Goal: Communication & Community: Answer question/provide support

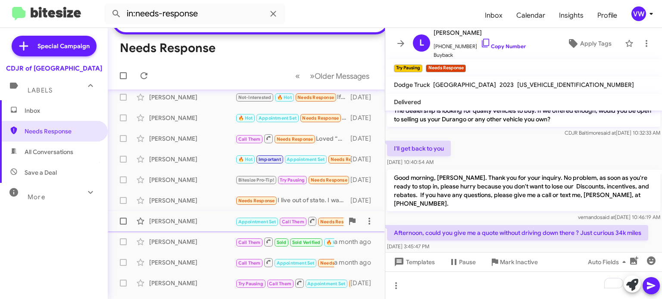
scroll to position [88, 0]
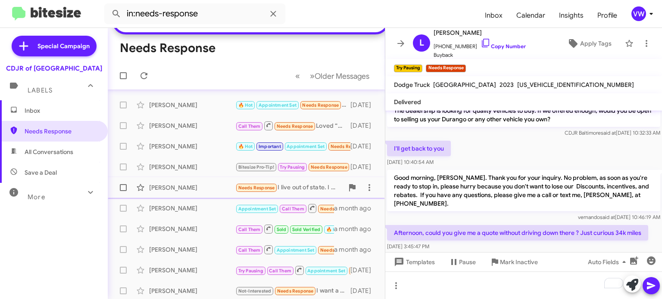
click at [297, 186] on div "Needs Response I live out of state. I was looking for a price quote as the loca…" at bounding box center [289, 188] width 108 height 10
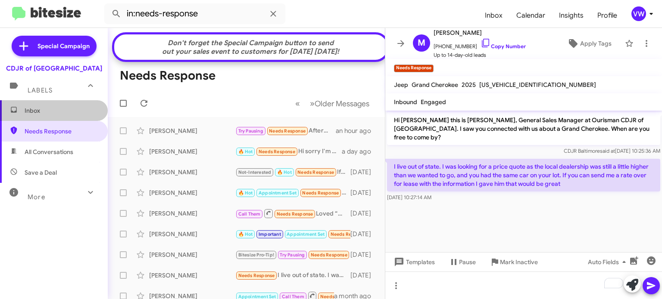
click at [37, 110] on span "Inbox" at bounding box center [61, 110] width 73 height 9
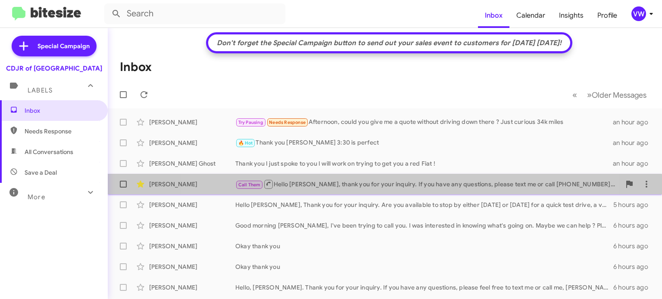
click at [367, 191] on div "[PERSON_NAME] Call Them Hello [PERSON_NAME], thank you for your inquiry. If you…" at bounding box center [385, 184] width 540 height 17
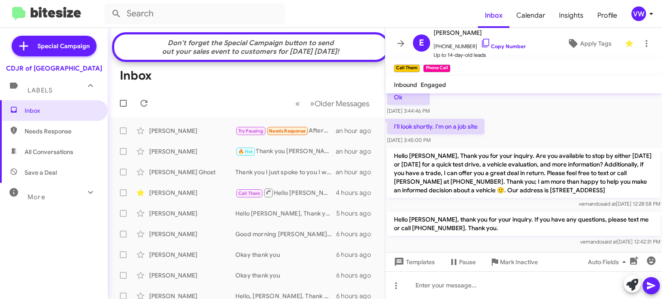
scroll to position [243, 0]
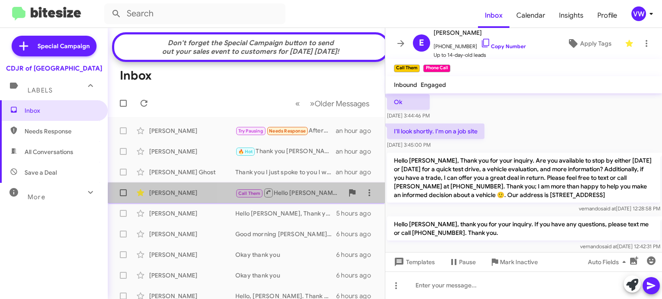
click at [293, 197] on div "Call Them Hello [PERSON_NAME], thank you for your inquiry. If you have any ques…" at bounding box center [289, 193] width 108 height 11
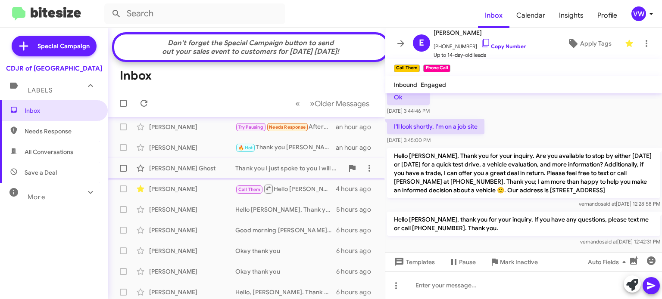
scroll to position [0, 0]
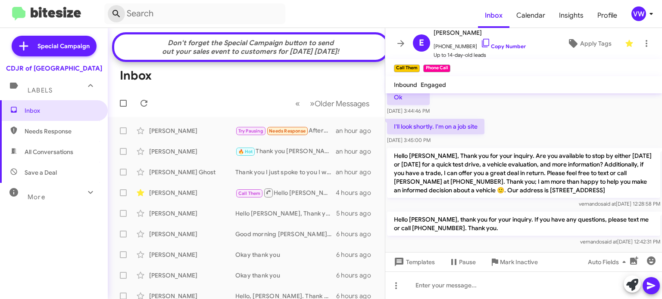
click at [120, 12] on icon at bounding box center [116, 14] width 10 height 10
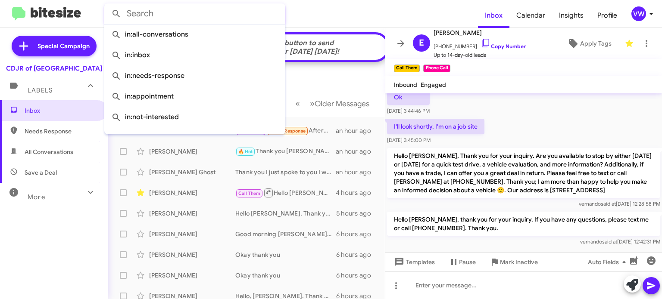
click at [143, 16] on input "text" at bounding box center [194, 13] width 181 height 21
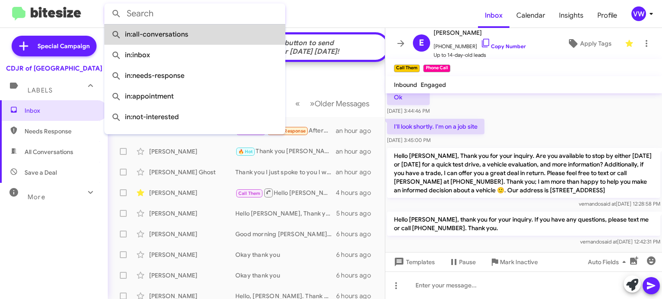
click at [158, 36] on span "in:all-conversations" at bounding box center [194, 34] width 167 height 21
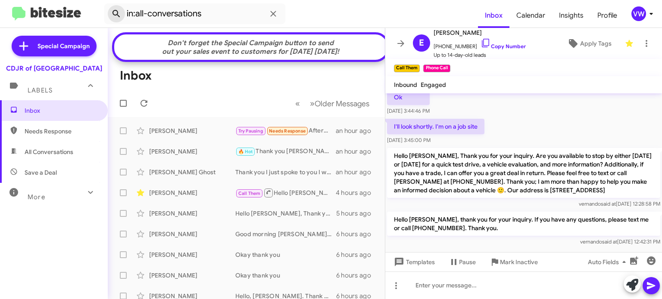
drag, startPoint x: 115, startPoint y: 13, endPoint x: 121, endPoint y: 20, distance: 9.0
click at [117, 13] on icon at bounding box center [116, 14] width 10 height 10
type input "in:all-conversations"
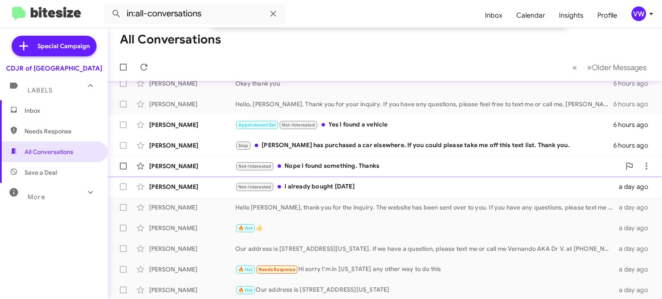
scroll to position [226, 0]
